Goal: Complete application form: Complete application form

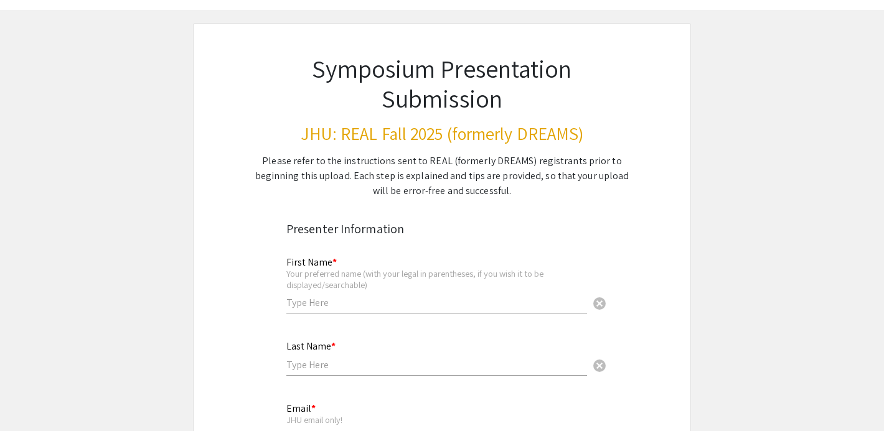
scroll to position [136, 0]
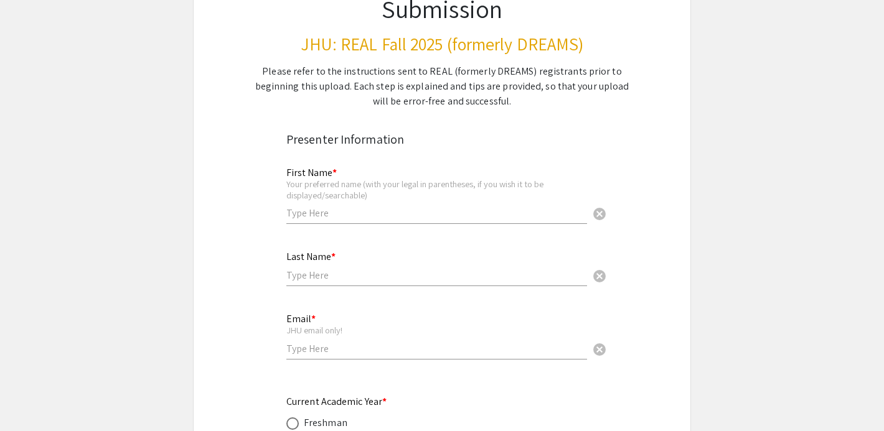
click at [311, 216] on input "text" at bounding box center [436, 213] width 301 height 13
type input "[PERSON_NAME]"
type input "Bryantseva"
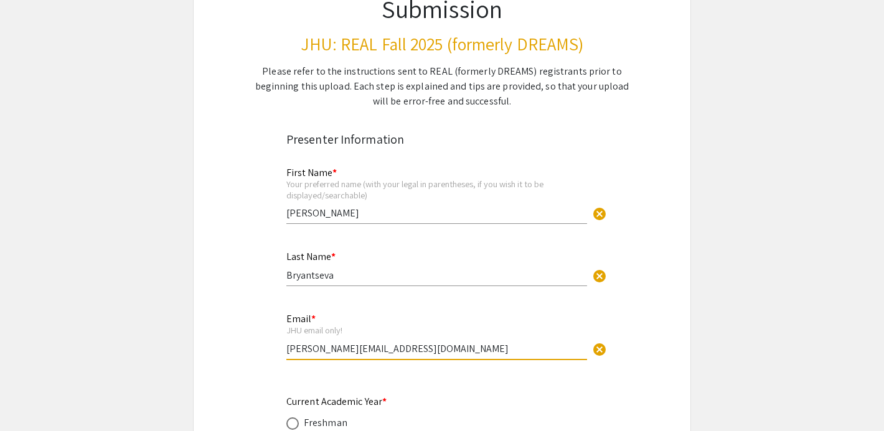
drag, startPoint x: 411, startPoint y: 350, endPoint x: 259, endPoint y: 350, distance: 152.5
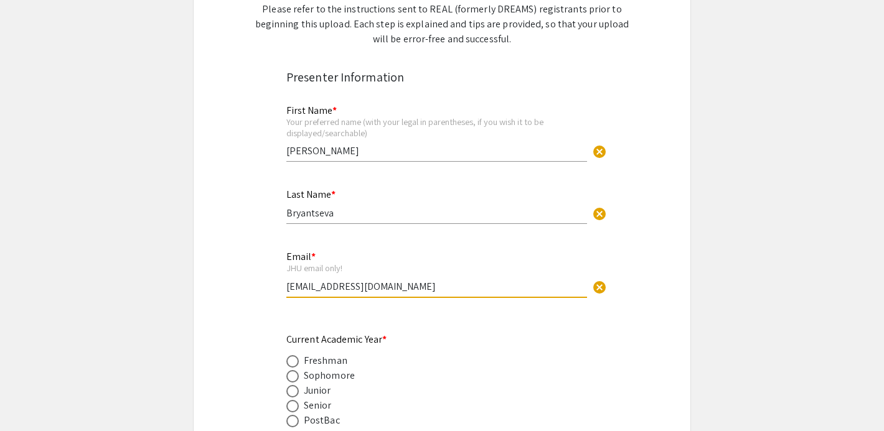
scroll to position [220, 0]
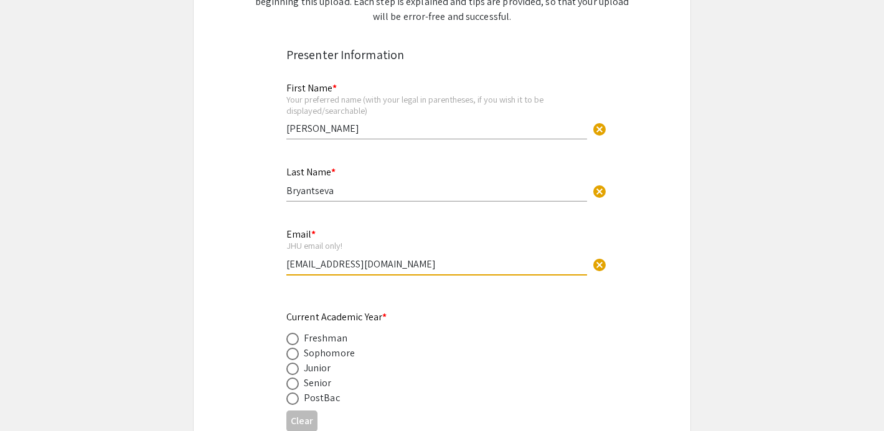
type input "[EMAIL_ADDRESS][DOMAIN_NAME]"
click at [300, 340] on label at bounding box center [294, 339] width 17 height 12
click at [299, 340] on input "radio" at bounding box center [292, 339] width 12 height 12
radio input "true"
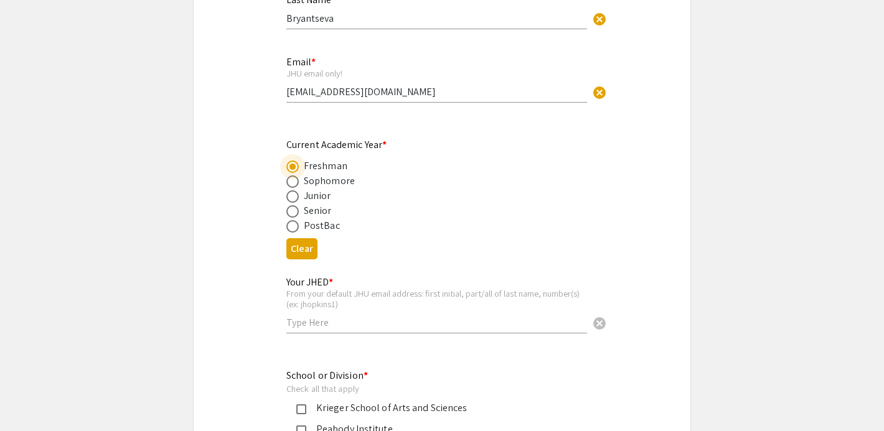
scroll to position [397, 0]
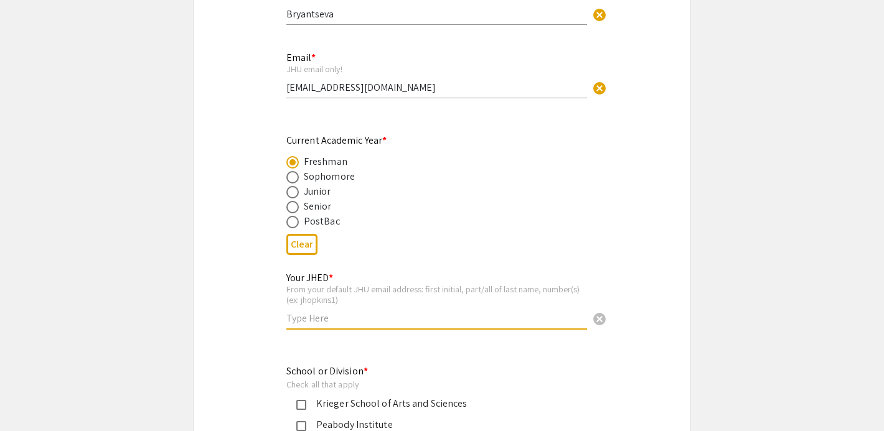
click at [334, 322] on input "text" at bounding box center [436, 318] width 301 height 13
type input "abryan58"
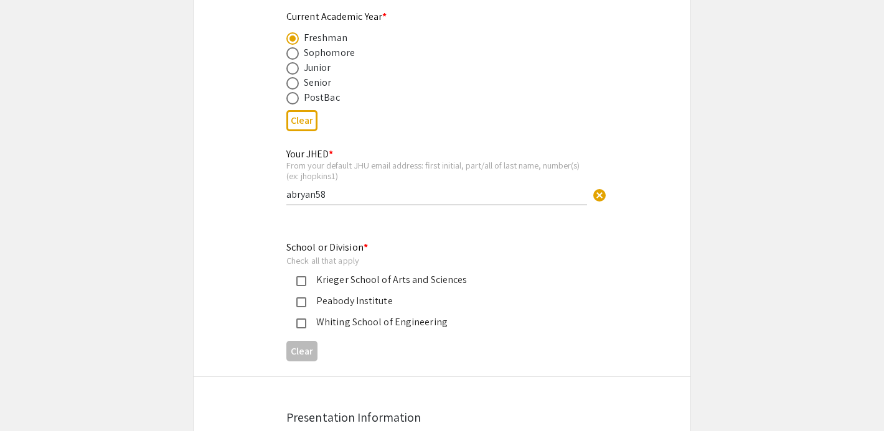
scroll to position [522, 0]
click at [345, 327] on div "Whiting School of Engineering" at bounding box center [436, 321] width 261 height 15
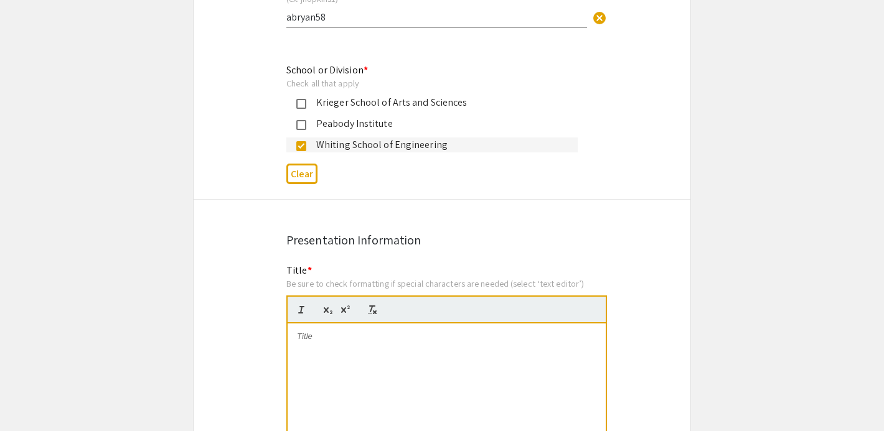
scroll to position [795, 0]
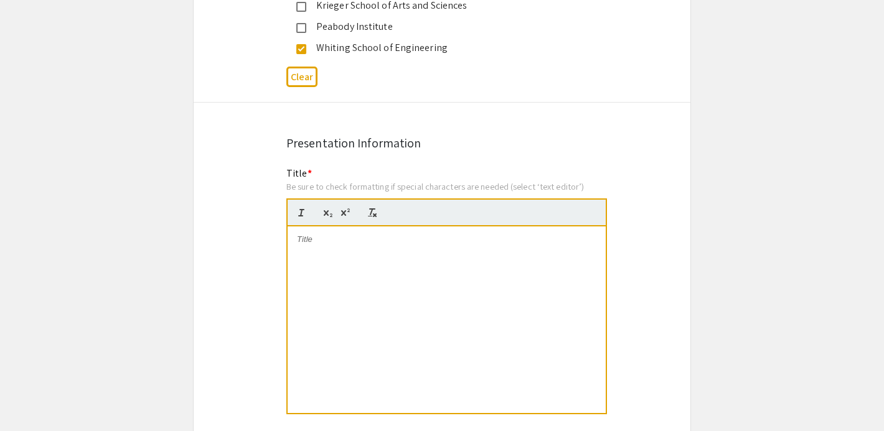
click at [374, 256] on div at bounding box center [447, 320] width 318 height 187
click at [469, 261] on div at bounding box center [447, 320] width 318 height 187
click at [426, 250] on p "Dissecting the SAFE Framework: SEL Outcomes in American K-5 After-School Progra…" at bounding box center [446, 245] width 299 height 23
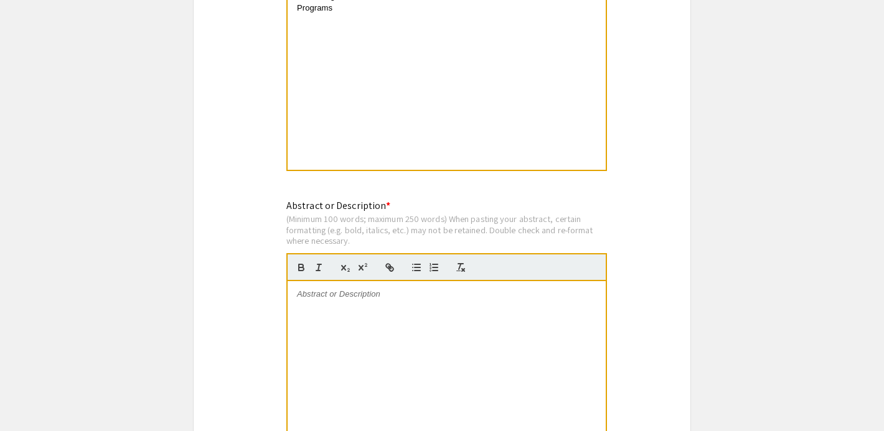
scroll to position [1041, 0]
click at [508, 309] on div at bounding box center [447, 372] width 318 height 187
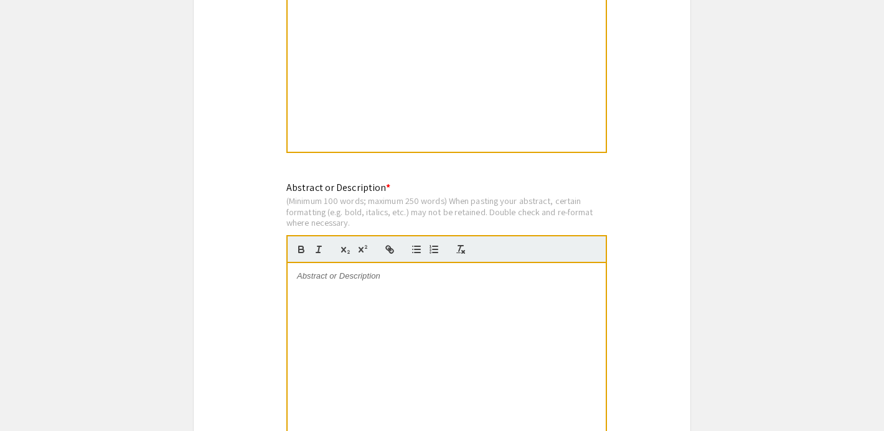
scroll to position [1061, 0]
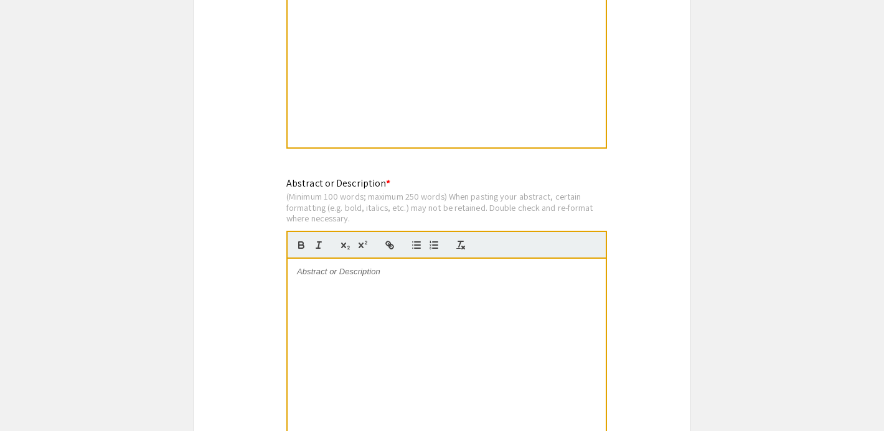
click at [436, 292] on div at bounding box center [447, 352] width 318 height 187
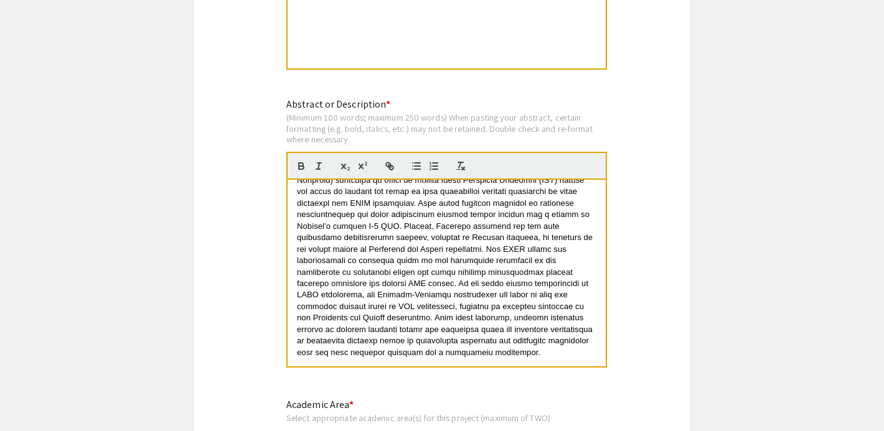
scroll to position [58, 0]
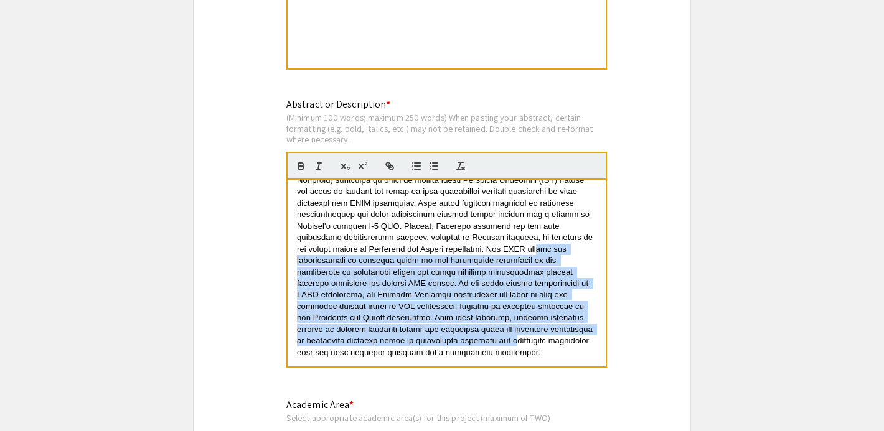
drag, startPoint x: 399, startPoint y: 253, endPoint x: 449, endPoint y: 343, distance: 103.4
click at [449, 343] on span at bounding box center [446, 249] width 298 height 216
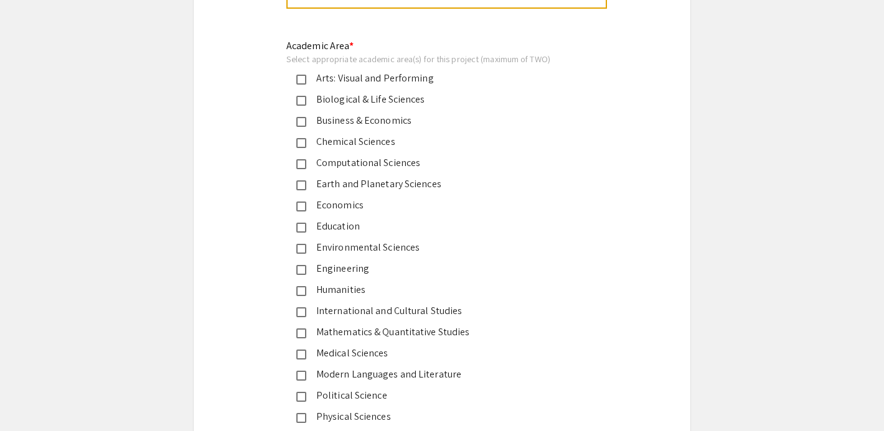
scroll to position [1505, 0]
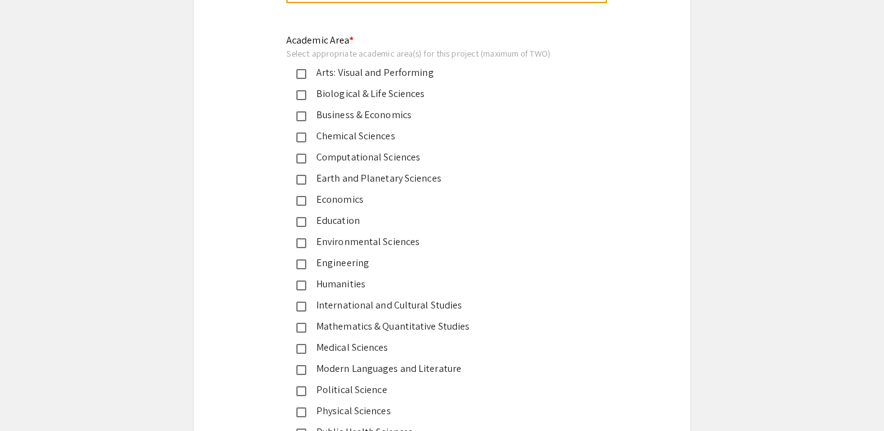
click at [429, 227] on div "Education" at bounding box center [436, 220] width 261 height 15
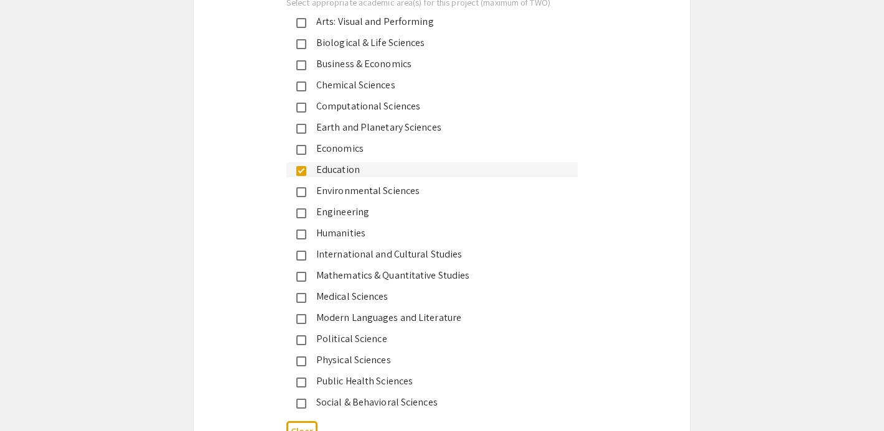
scroll to position [1559, 0]
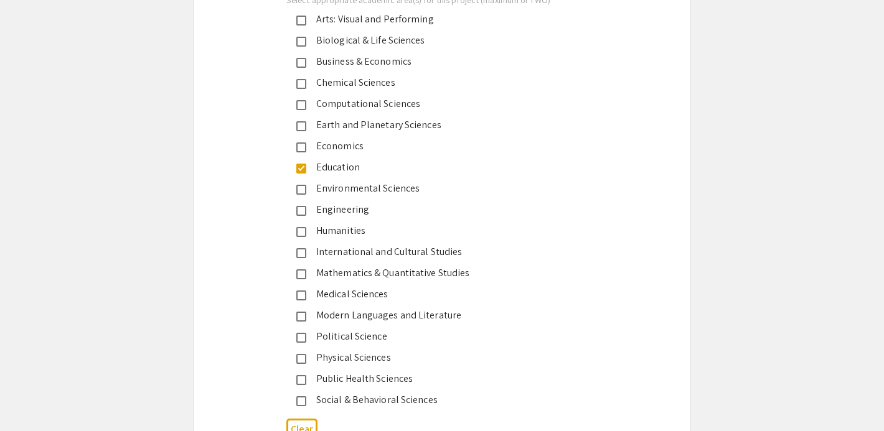
click at [359, 171] on div "Education" at bounding box center [436, 167] width 261 height 15
click at [360, 232] on div "Humanities" at bounding box center [436, 230] width 261 height 15
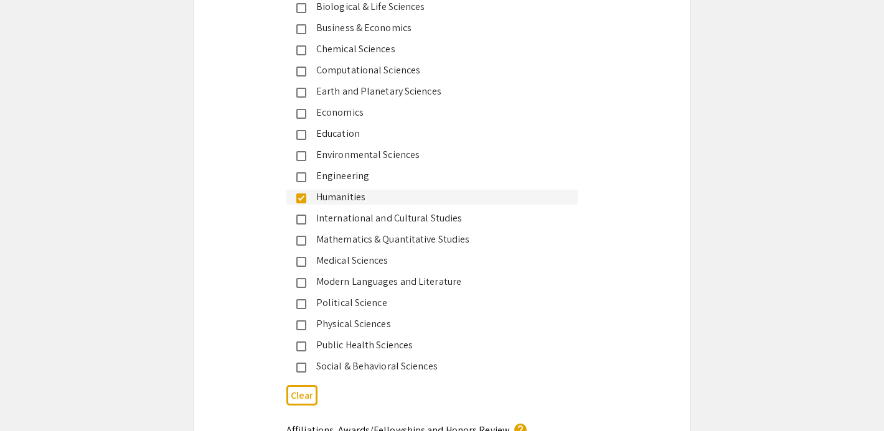
scroll to position [1594, 0]
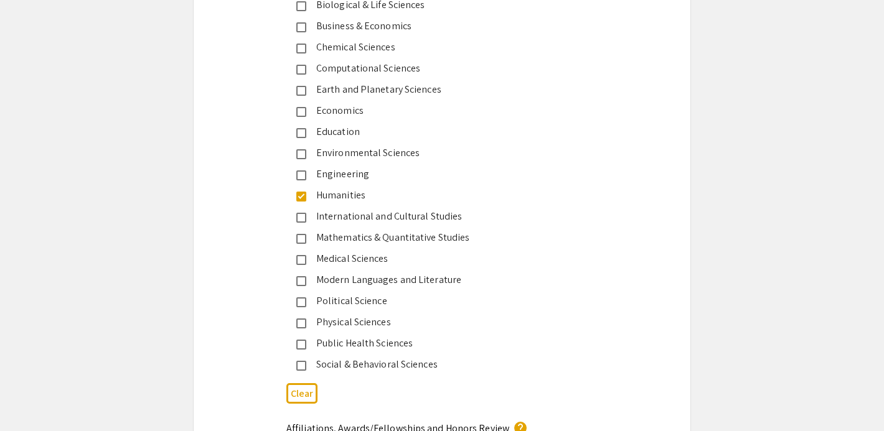
click at [413, 194] on div "Humanities" at bounding box center [436, 195] width 261 height 15
click at [424, 362] on div "Social & Behavioral Sciences" at bounding box center [436, 364] width 261 height 15
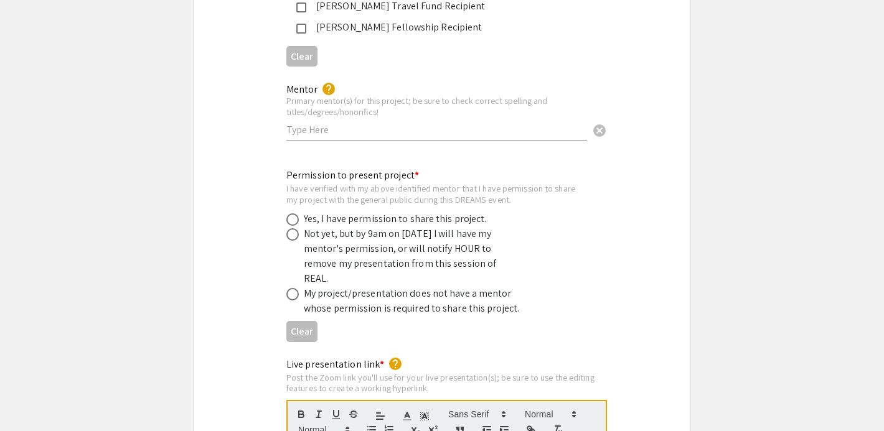
scroll to position [2309, 0]
click at [291, 213] on span at bounding box center [292, 219] width 12 height 12
click at [291, 213] on input "radio" at bounding box center [292, 219] width 12 height 12
radio input "true"
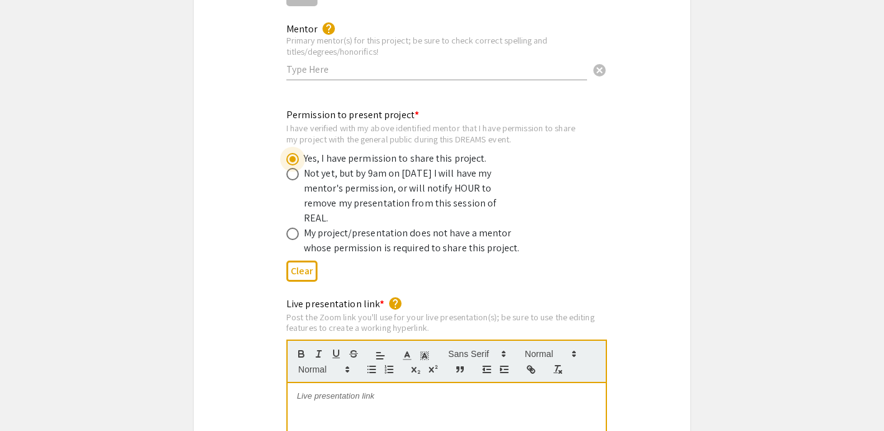
scroll to position [2371, 0]
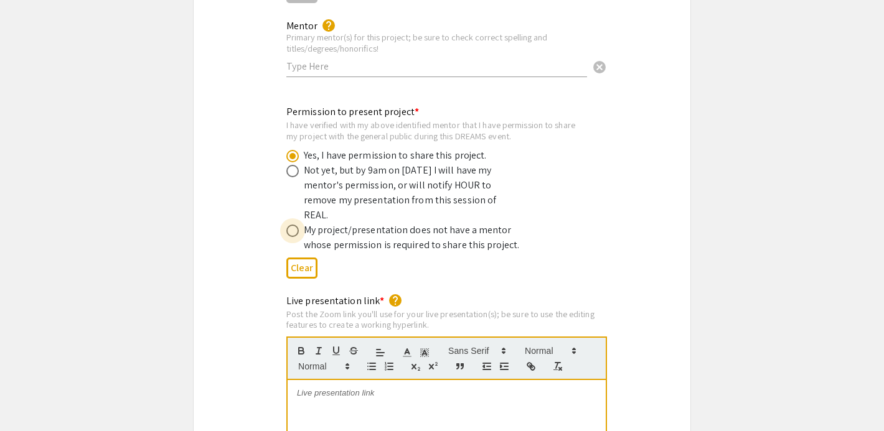
click at [296, 225] on span at bounding box center [292, 231] width 12 height 12
click at [296, 225] on input "radio" at bounding box center [292, 231] width 12 height 12
radio input "true"
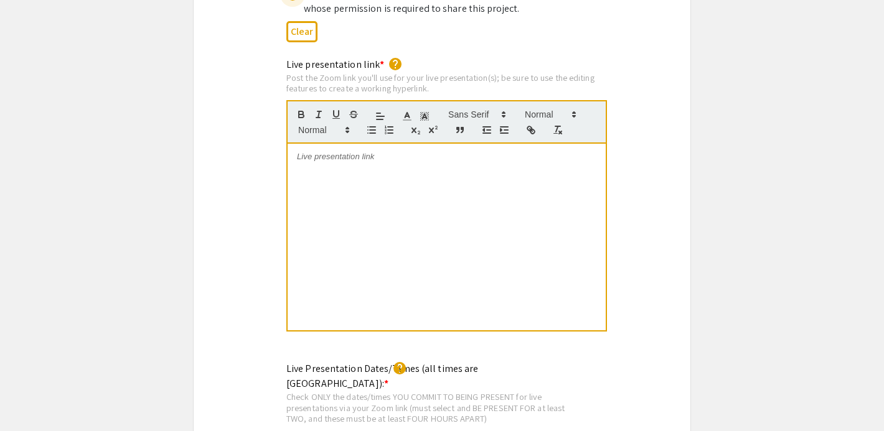
scroll to position [2576, 0]
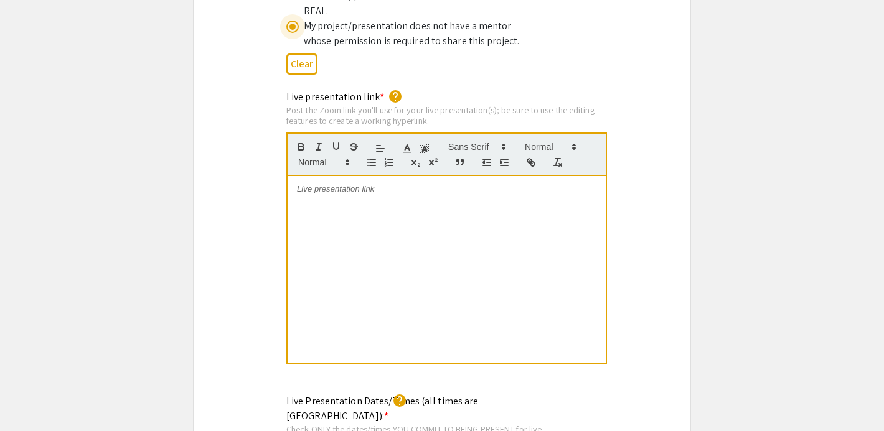
click at [433, 189] on div at bounding box center [447, 269] width 318 height 187
drag, startPoint x: 493, startPoint y: 161, endPoint x: 289, endPoint y: 160, distance: 204.2
click at [289, 176] on div "[URL][DOMAIN_NAME] alisabryantseva" at bounding box center [447, 269] width 318 height 187
click at [303, 141] on icon "button" at bounding box center [301, 146] width 11 height 11
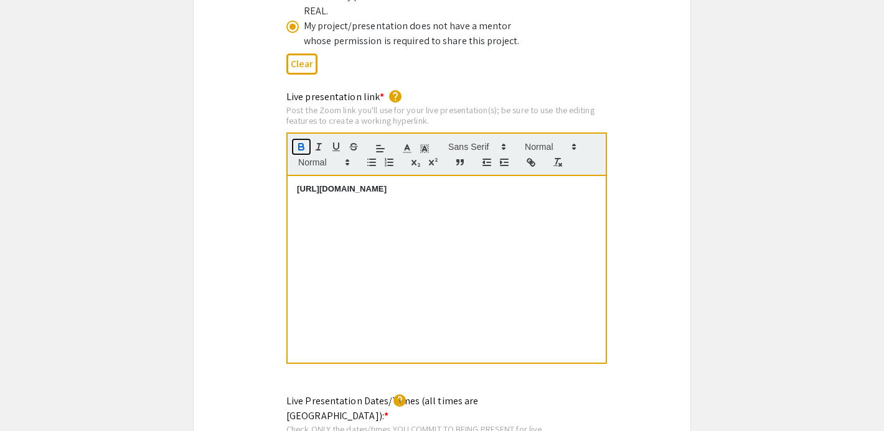
click at [303, 141] on icon "button" at bounding box center [301, 146] width 11 height 11
click at [477, 105] on div "Post the Zoom link you'll use for your live presentation(s); be sure to use the…" at bounding box center [446, 116] width 321 height 22
drag, startPoint x: 485, startPoint y: 164, endPoint x: 282, endPoint y: 166, distance: 202.9
click at [282, 166] on div "Live presentation link * help Post the Zoom link you'll use for your live prese…" at bounding box center [442, 236] width 330 height 293
click at [532, 162] on icon "button" at bounding box center [532, 164] width 4 height 4
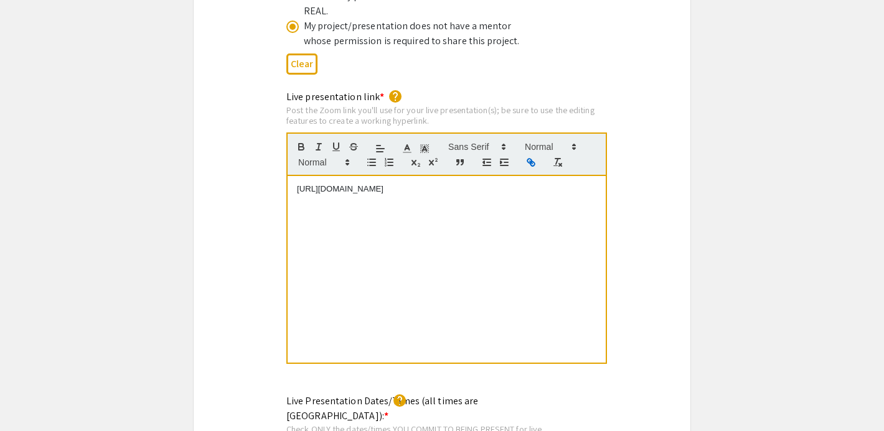
type input "[URL][DOMAIN_NAME]"
click at [464, 162] on link at bounding box center [462, 166] width 29 height 9
click at [553, 50] on div "Clear" at bounding box center [441, 64] width 311 height 30
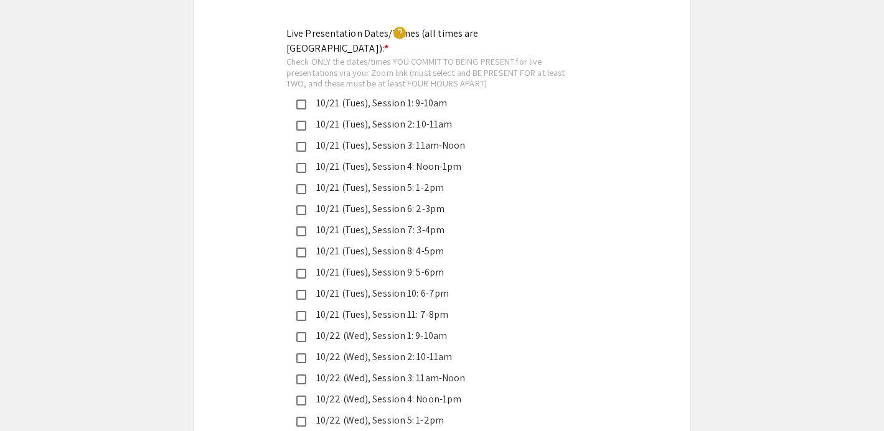
scroll to position [2945, 0]
click at [388, 94] on div "10/21 (Tues), Session 1: 9-10am" at bounding box center [436, 101] width 261 height 15
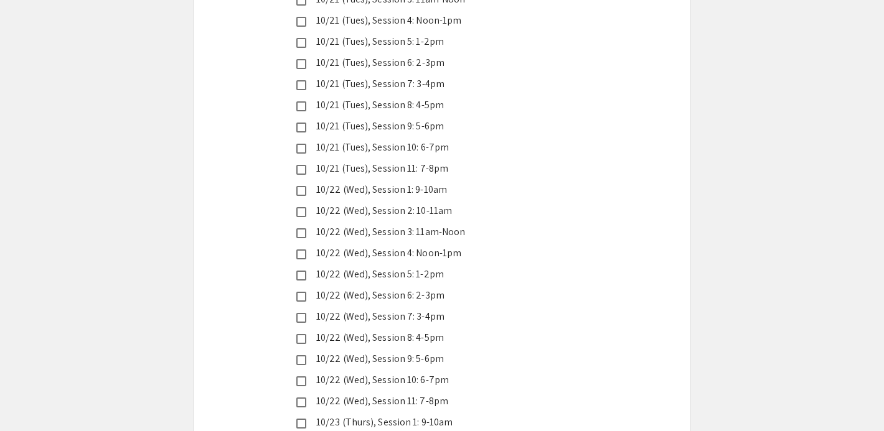
scroll to position [3076, 0]
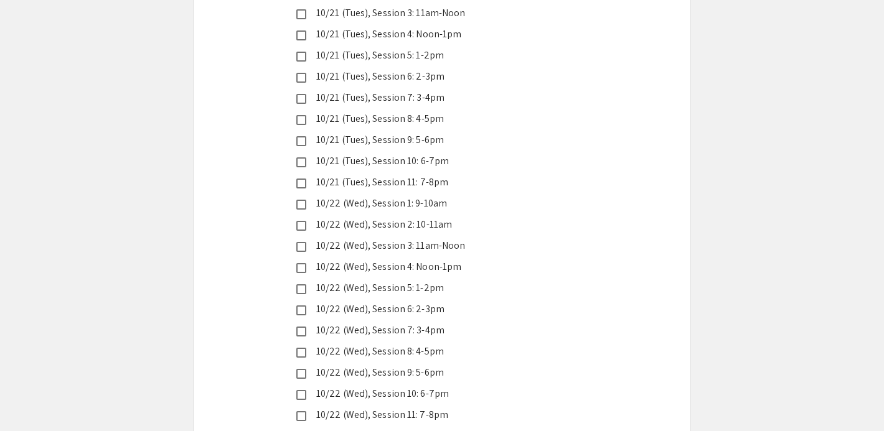
click at [467, 175] on div "10/21 (Tues), Session 11: 7-8pm" at bounding box center [436, 182] width 261 height 15
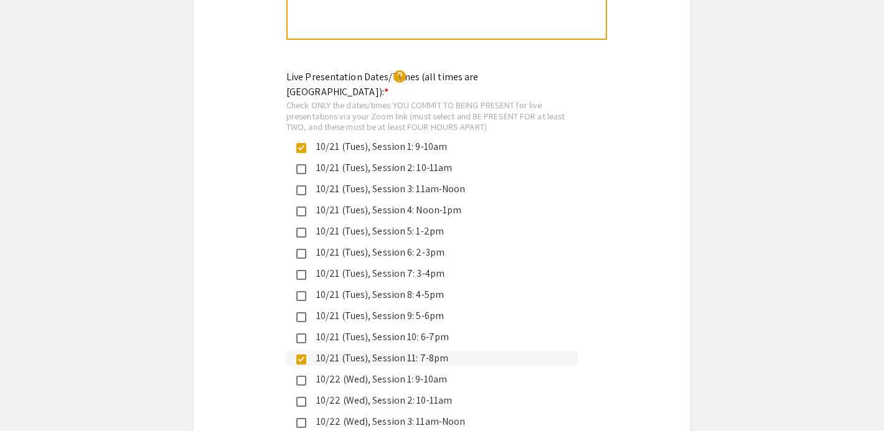
scroll to position [2891, 0]
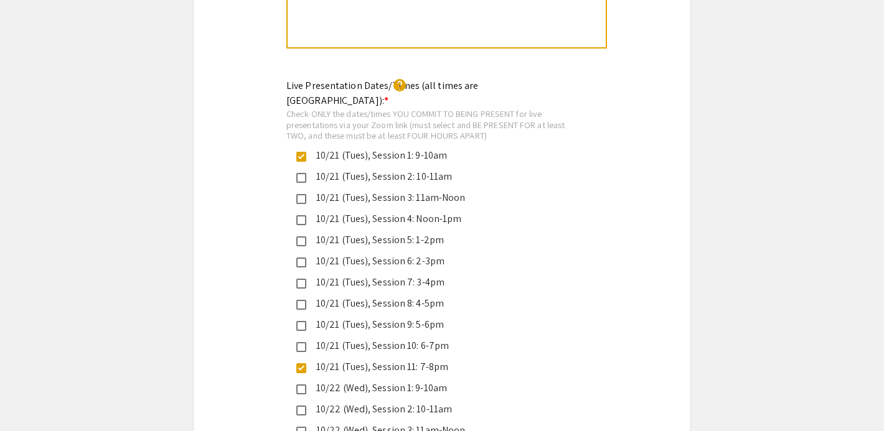
click at [533, 108] on div "Check ONLY the dates/times YOU COMMIT TO BEING PRESENT for live presentations v…" at bounding box center [431, 124] width 291 height 33
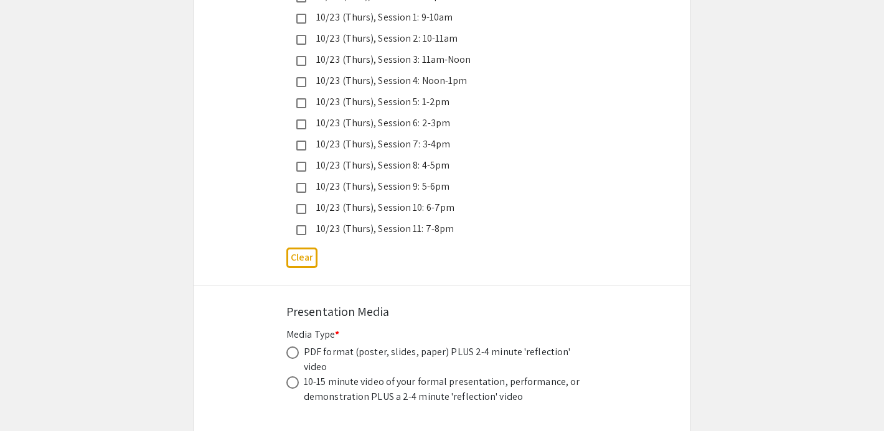
scroll to position [3587, 0]
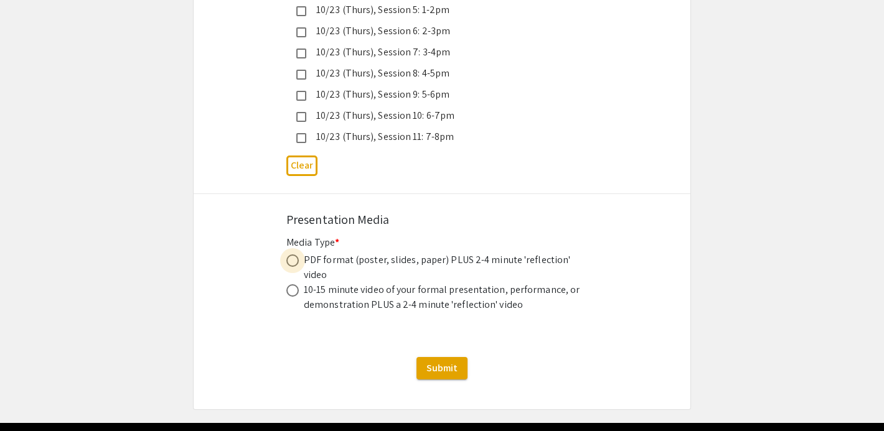
click at [294, 255] on span at bounding box center [292, 261] width 12 height 12
click at [294, 255] on input "radio" at bounding box center [292, 261] width 12 height 12
radio input "true"
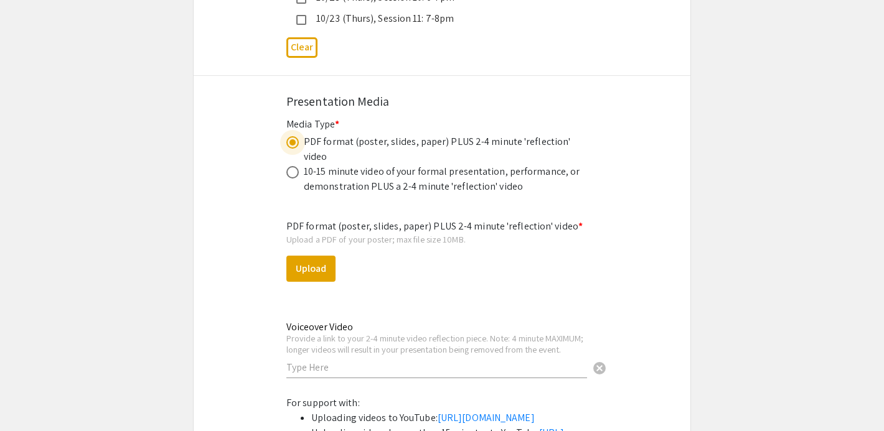
scroll to position [3715, 0]
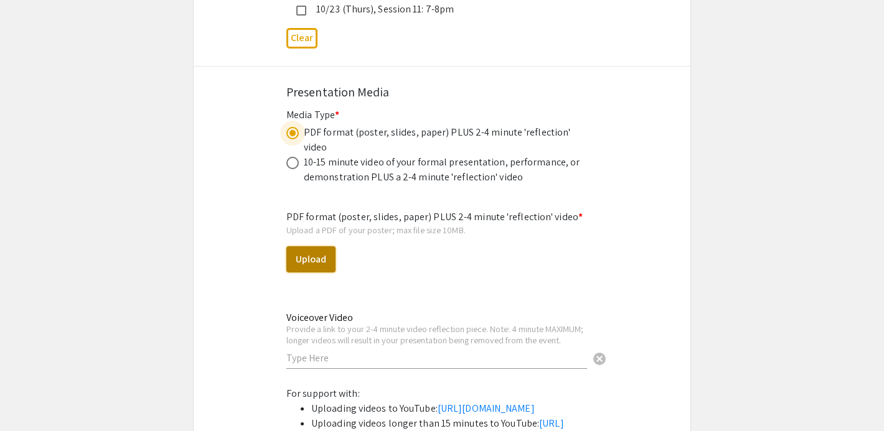
click at [321, 246] on button "Upload" at bounding box center [310, 259] width 49 height 26
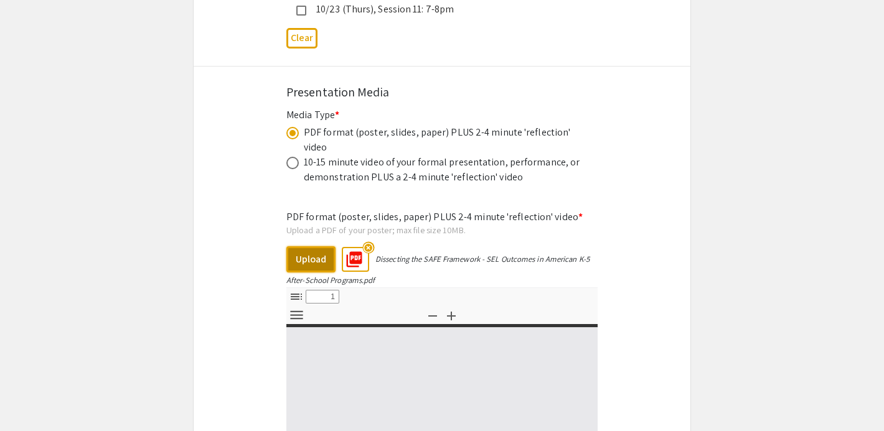
select select "custom"
type input "0"
select select "custom"
type input "1"
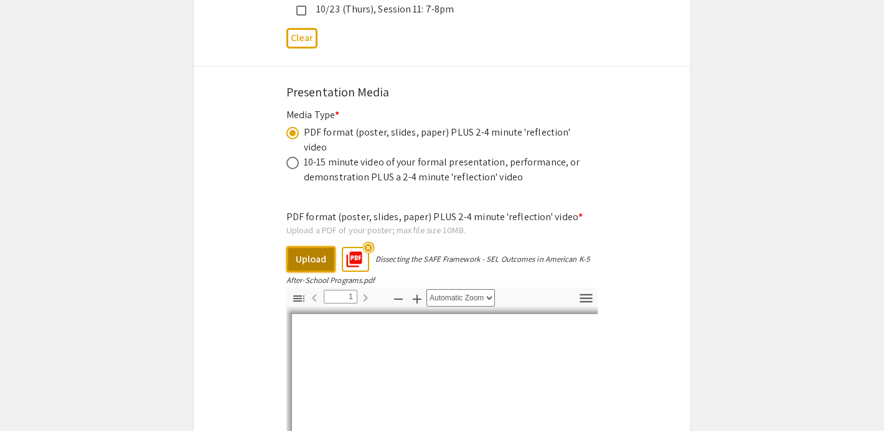
scroll to position [59, 0]
select select "auto"
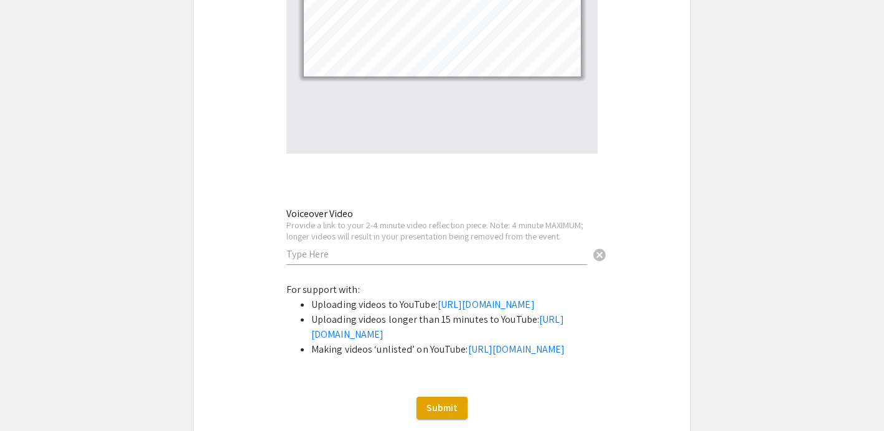
scroll to position [4168, 0]
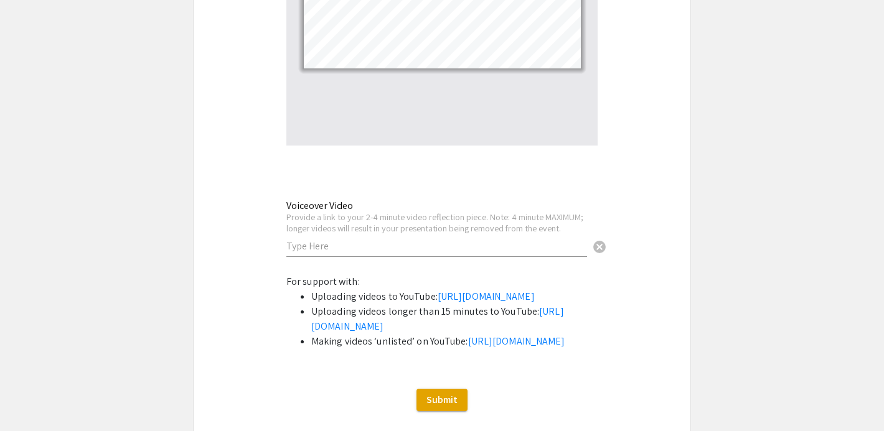
click at [390, 240] on input "text" at bounding box center [436, 246] width 301 height 13
paste input "[URL][DOMAIN_NAME]"
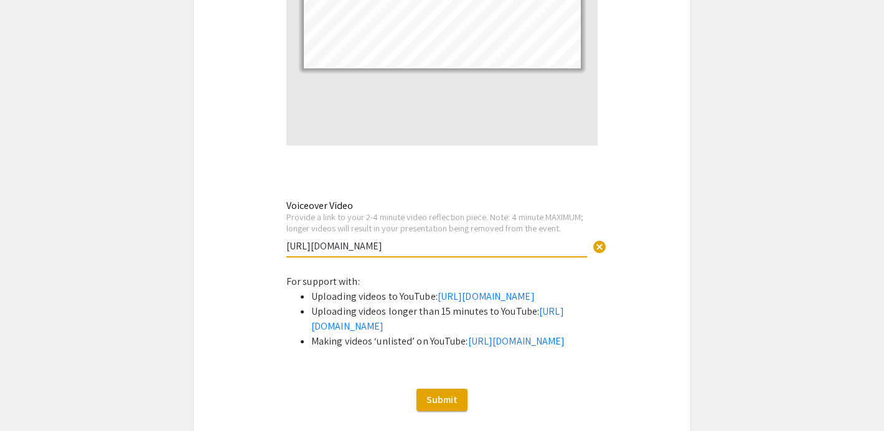
type input "[URL][DOMAIN_NAME]"
click at [438, 188] on div "Voiceover Video Provide a link to your 2-4 minute video reflection piece. Note:…" at bounding box center [436, 222] width 301 height 69
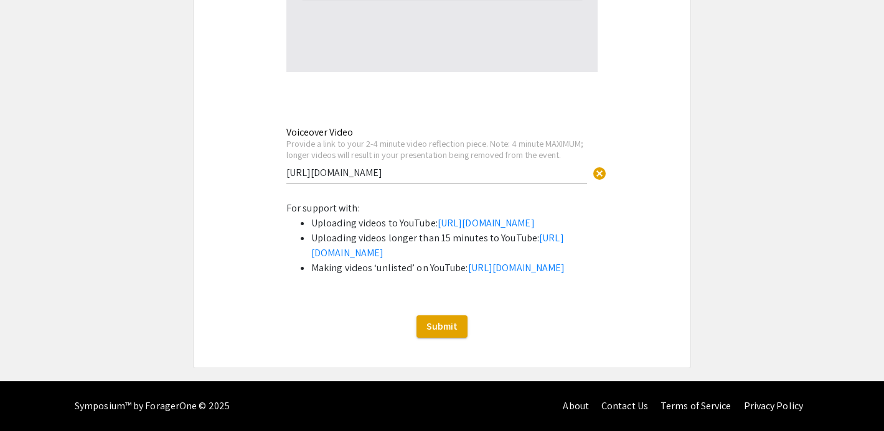
scroll to position [4275, 0]
click at [455, 331] on span "Submit" at bounding box center [441, 326] width 31 height 13
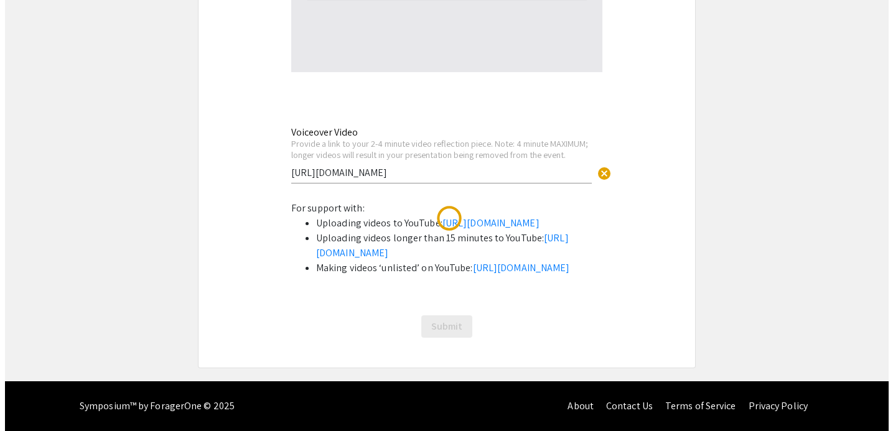
scroll to position [0, 0]
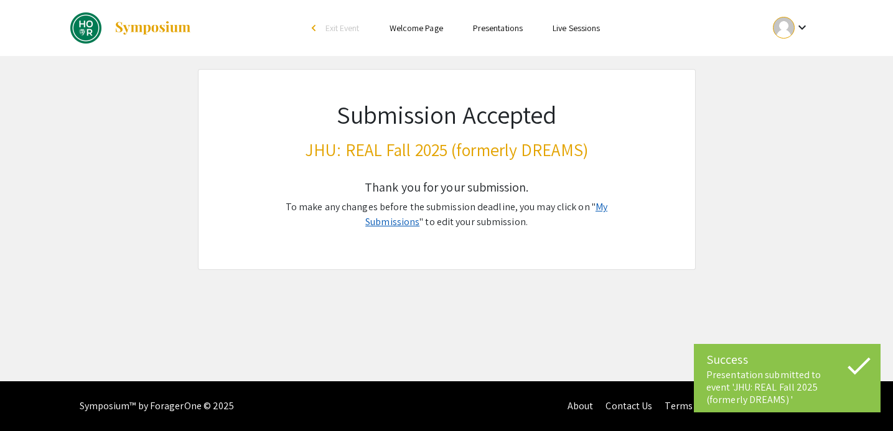
click at [591, 209] on link "My Submissions" at bounding box center [486, 214] width 242 height 28
